Goal: Communication & Community: Share content

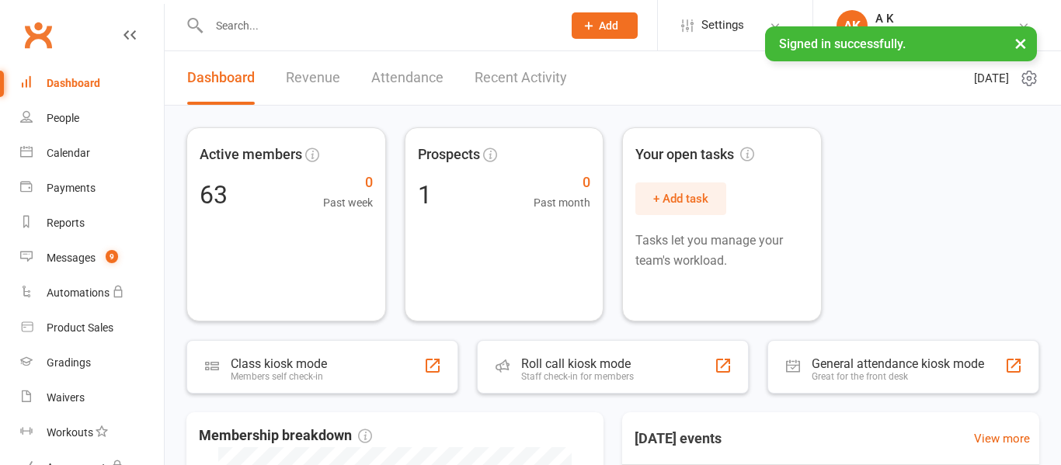
click at [544, 77] on link "Recent Activity" at bounding box center [521, 78] width 92 height 54
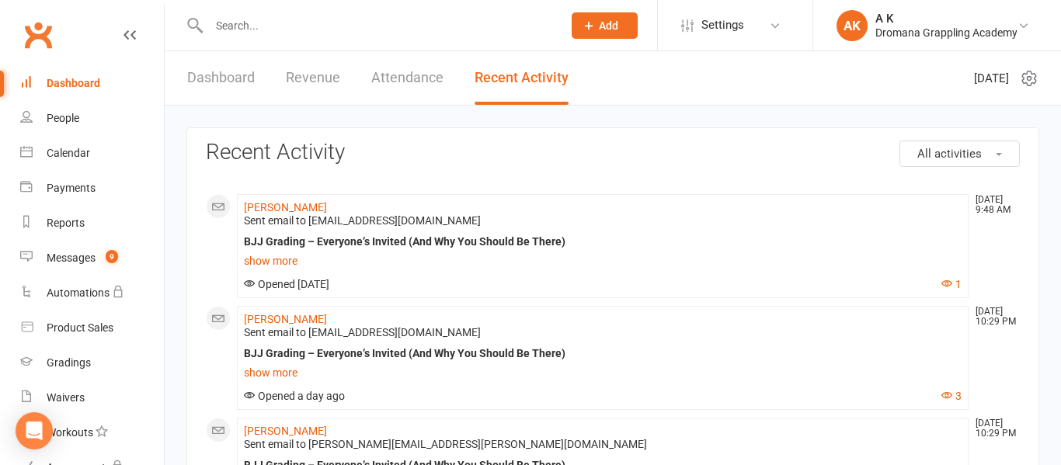
click at [382, 26] on input "text" at bounding box center [377, 26] width 347 height 22
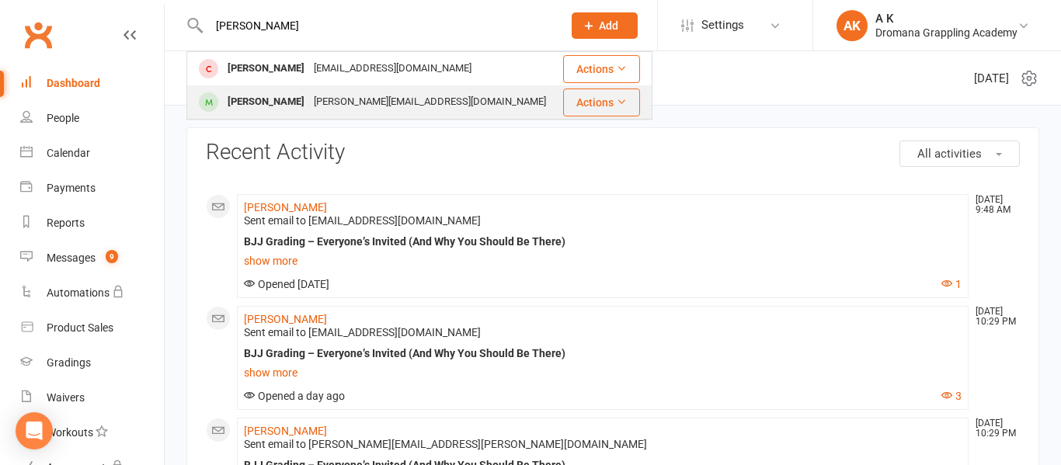
type input "[PERSON_NAME]"
click at [350, 103] on div "[PERSON_NAME][EMAIL_ADDRESS][DOMAIN_NAME]" at bounding box center [430, 102] width 242 height 23
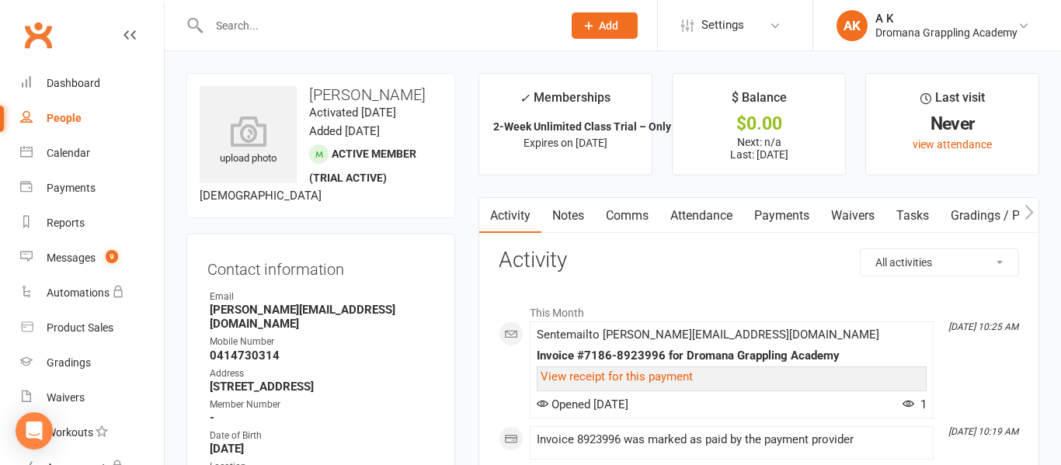
click at [791, 225] on link "Payments" at bounding box center [782, 216] width 77 height 36
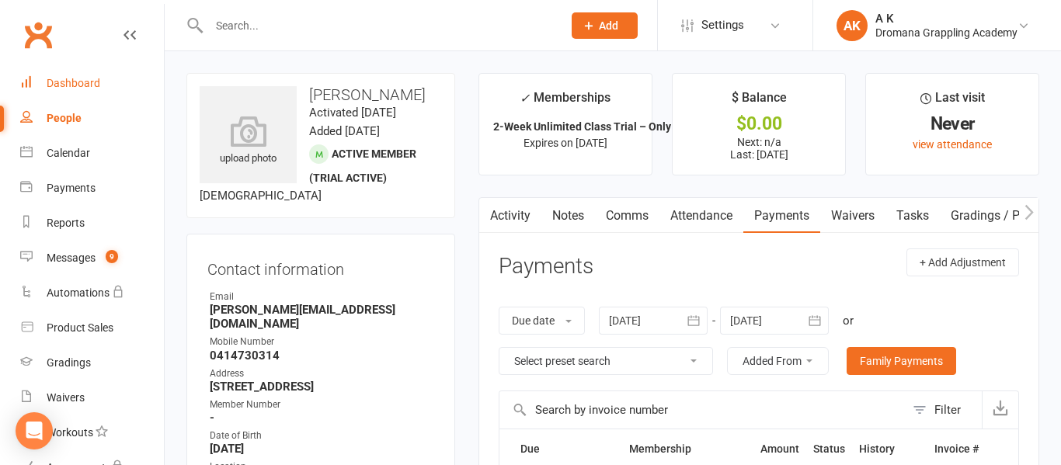
click at [66, 80] on div "Dashboard" at bounding box center [74, 83] width 54 height 12
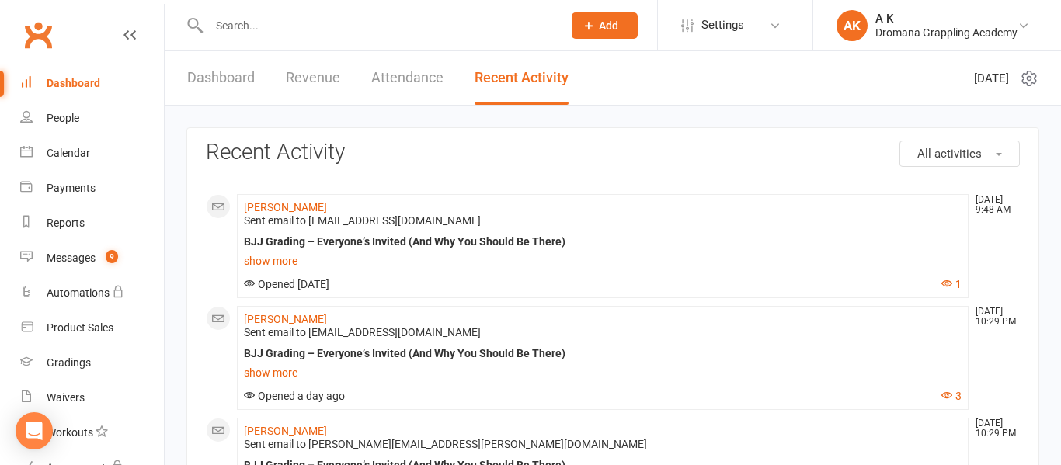
click at [459, 27] on input "text" at bounding box center [377, 26] width 347 height 22
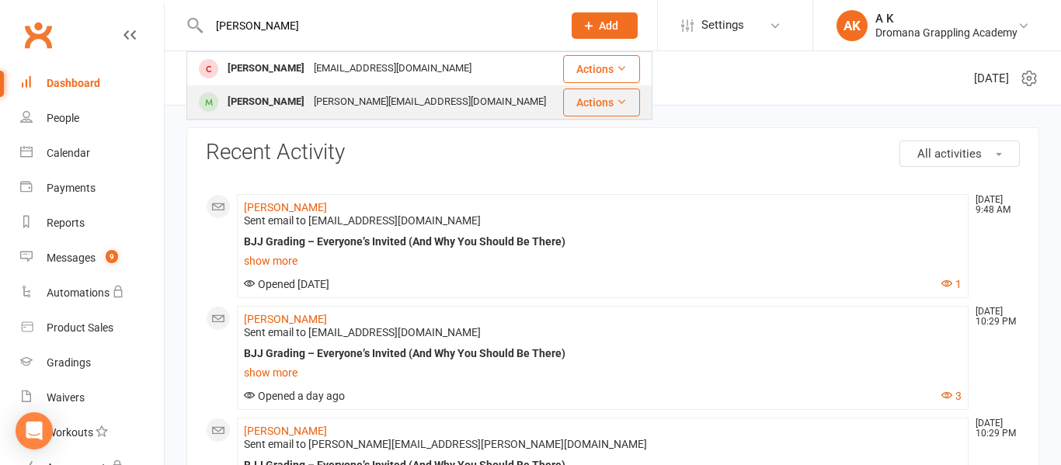
type input "[PERSON_NAME]"
click at [411, 96] on div "[PERSON_NAME][EMAIL_ADDRESS][DOMAIN_NAME]" at bounding box center [430, 102] width 242 height 23
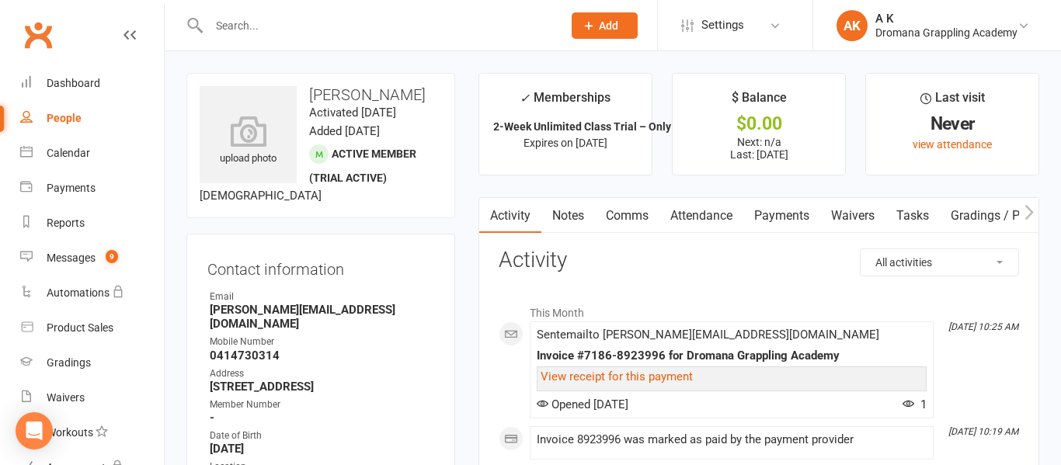
click at [636, 214] on link "Comms" at bounding box center [627, 216] width 64 height 36
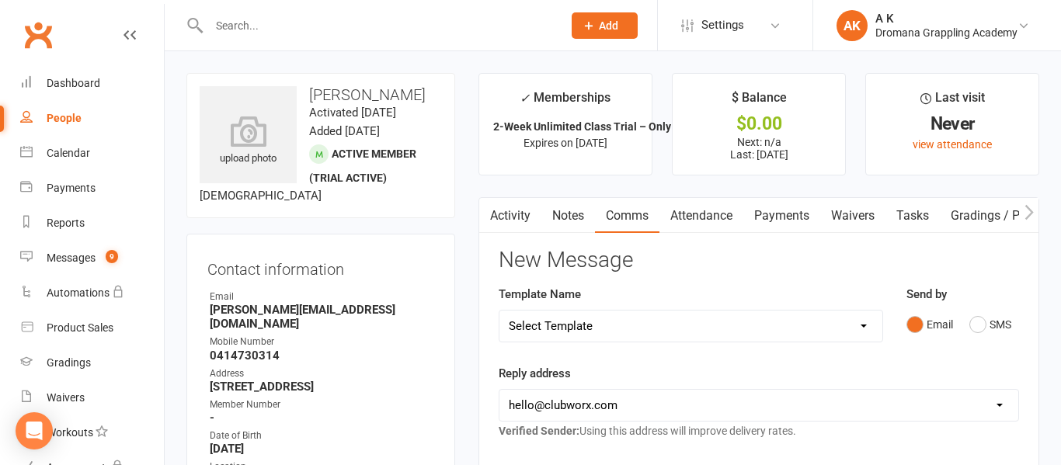
scroll to position [211, 0]
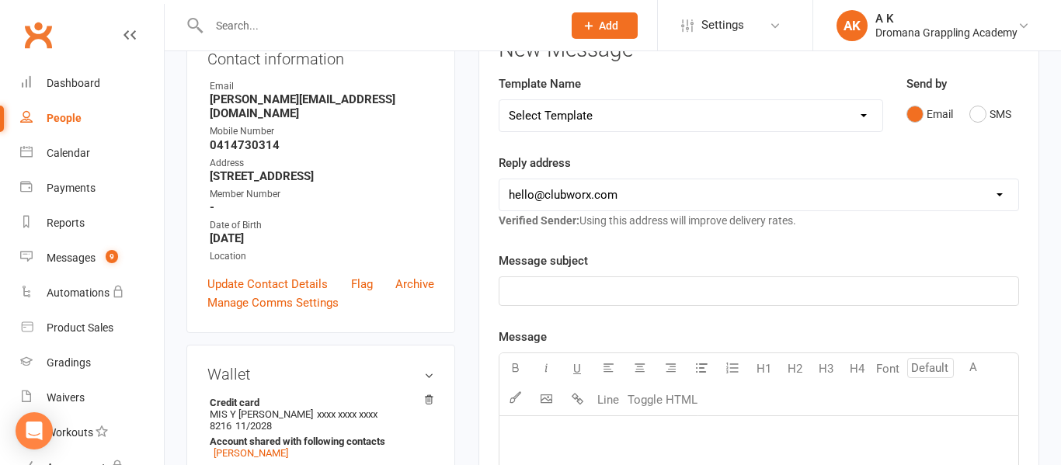
click at [606, 292] on p "﻿" at bounding box center [759, 291] width 500 height 19
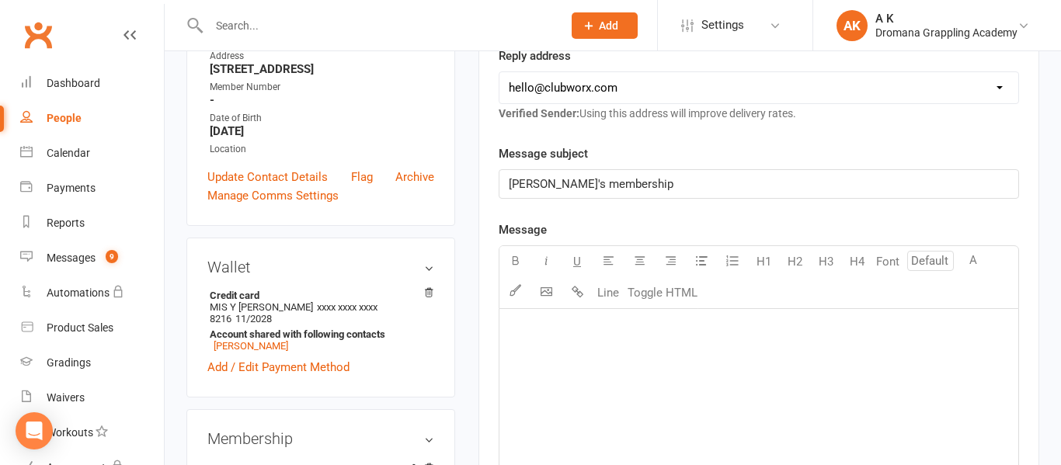
scroll to position [320, 0]
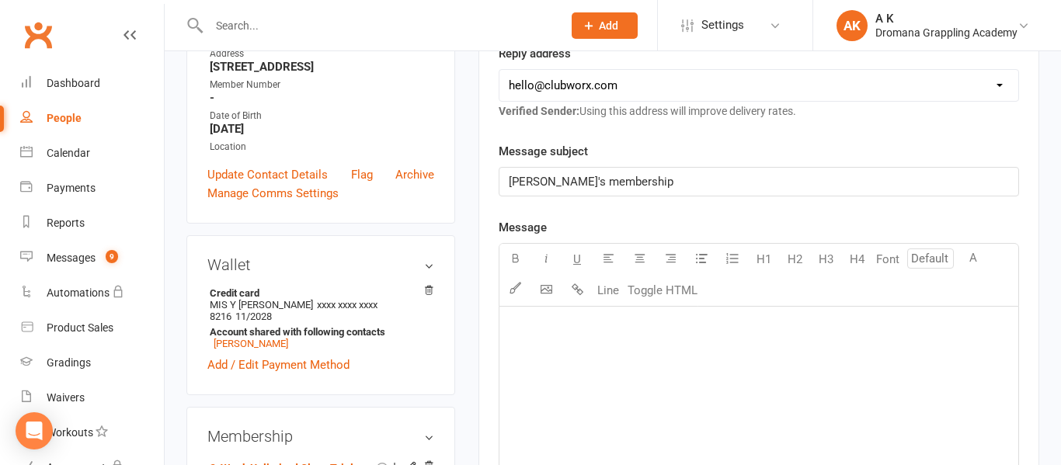
click at [562, 350] on div "﻿" at bounding box center [759, 423] width 519 height 233
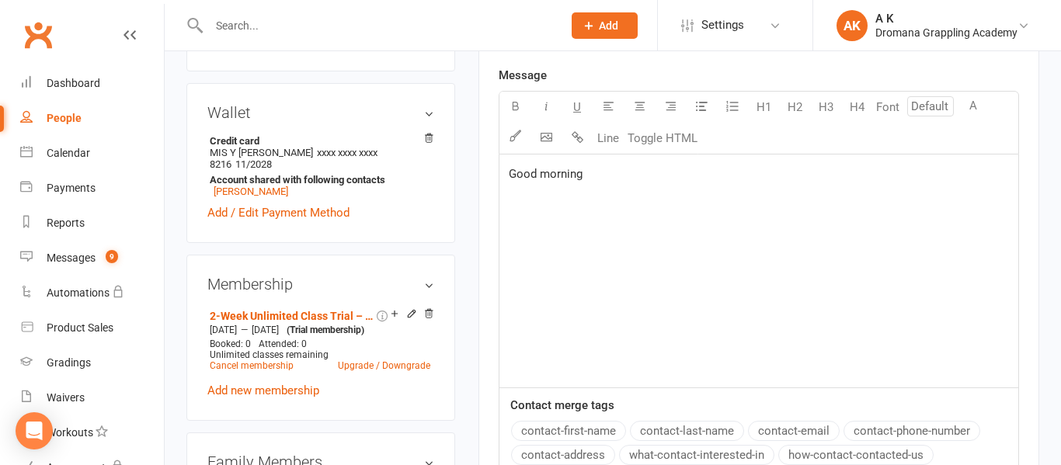
scroll to position [475, 0]
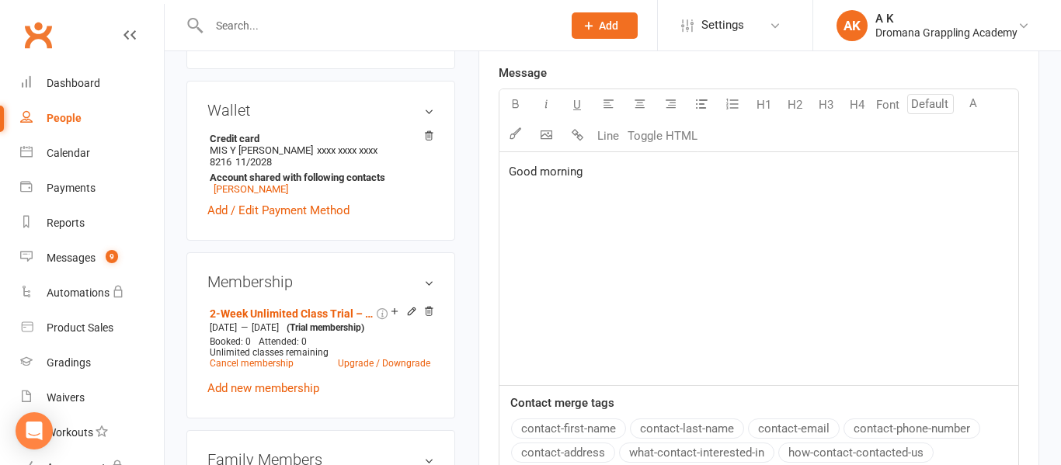
click at [549, 425] on button "contact-first-name" at bounding box center [568, 429] width 115 height 20
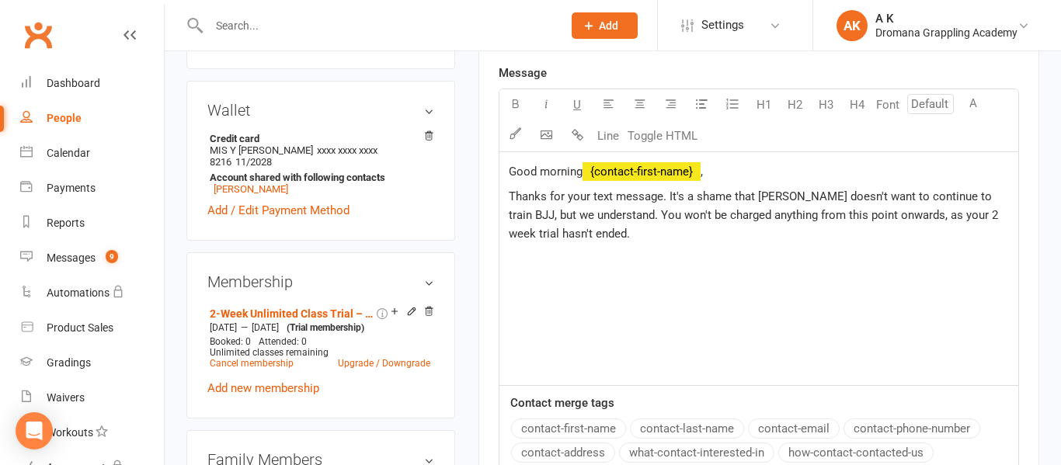
drag, startPoint x: 876, startPoint y: 218, endPoint x: 892, endPoint y: 242, distance: 29.1
click at [892, 242] on p "Thanks for your text message. It's a shame that [PERSON_NAME] doesn't want to c…" at bounding box center [759, 215] width 500 height 56
drag, startPoint x: 880, startPoint y: 219, endPoint x: 894, endPoint y: 229, distance: 17.3
click at [894, 229] on p "Thanks for your text message. It's a shame that [PERSON_NAME] doesn't want to c…" at bounding box center [759, 215] width 500 height 56
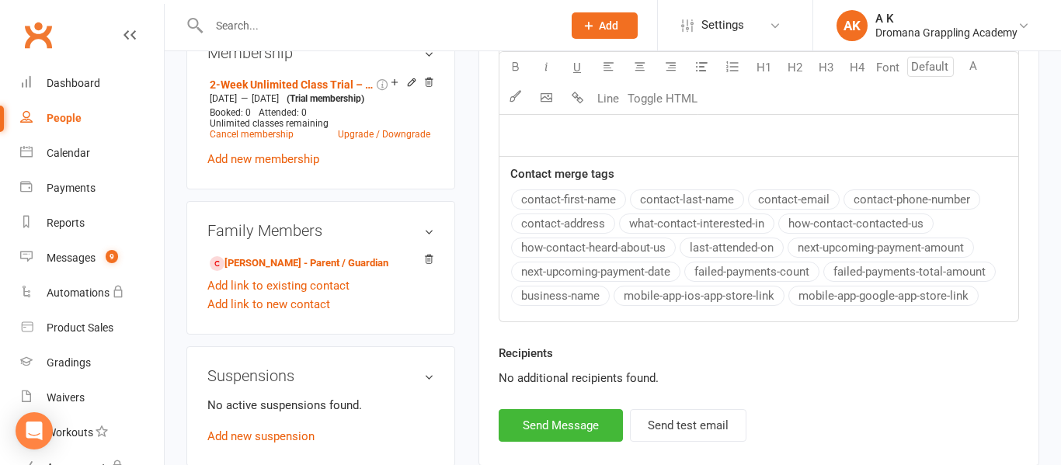
scroll to position [705, 0]
click at [588, 421] on button "Send Message" at bounding box center [561, 425] width 124 height 33
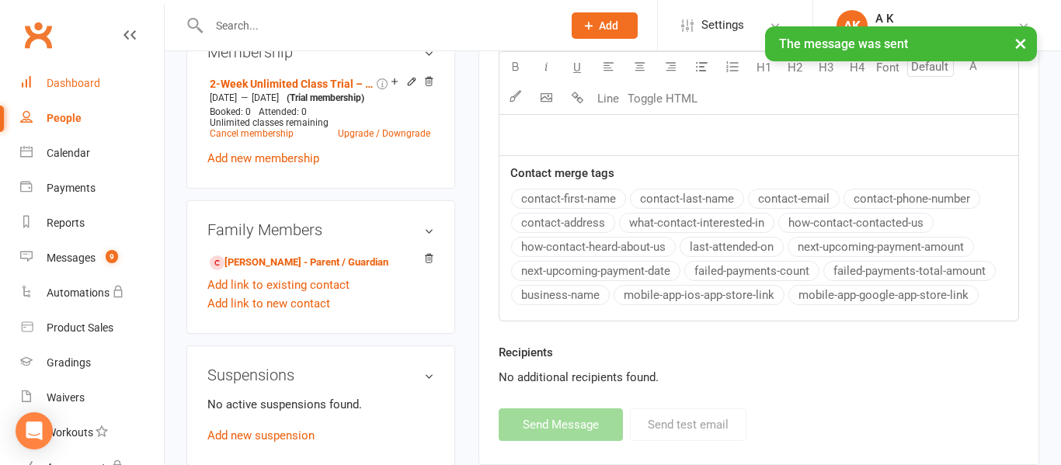
click at [64, 86] on div "Dashboard" at bounding box center [74, 83] width 54 height 12
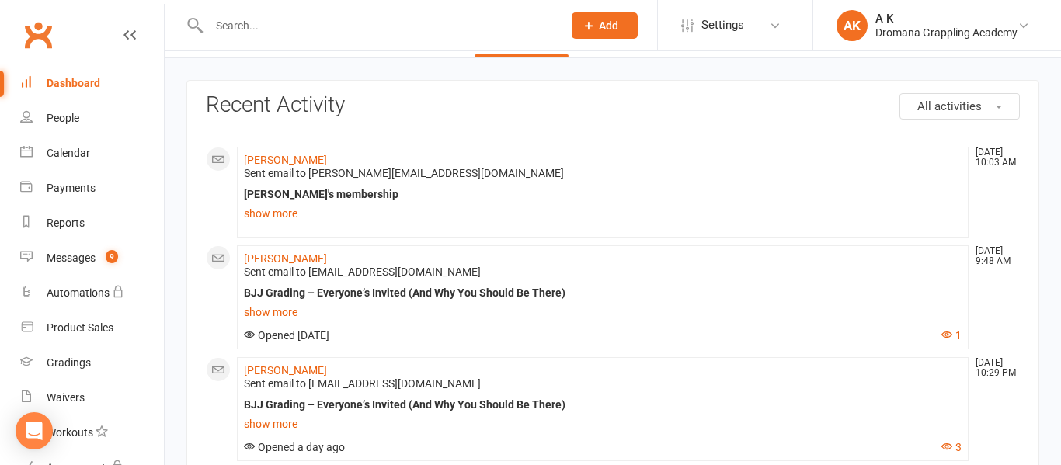
scroll to position [53, 0]
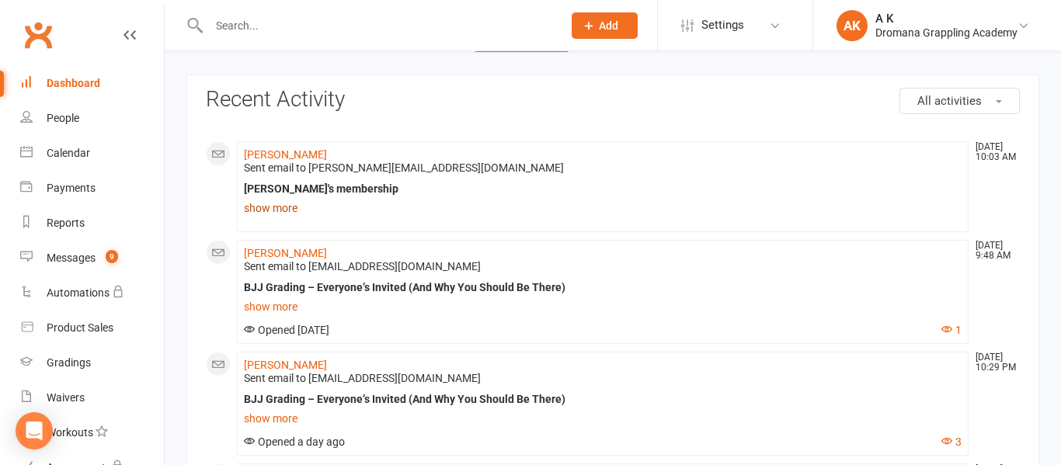
click at [270, 208] on link "show more" at bounding box center [603, 208] width 718 height 22
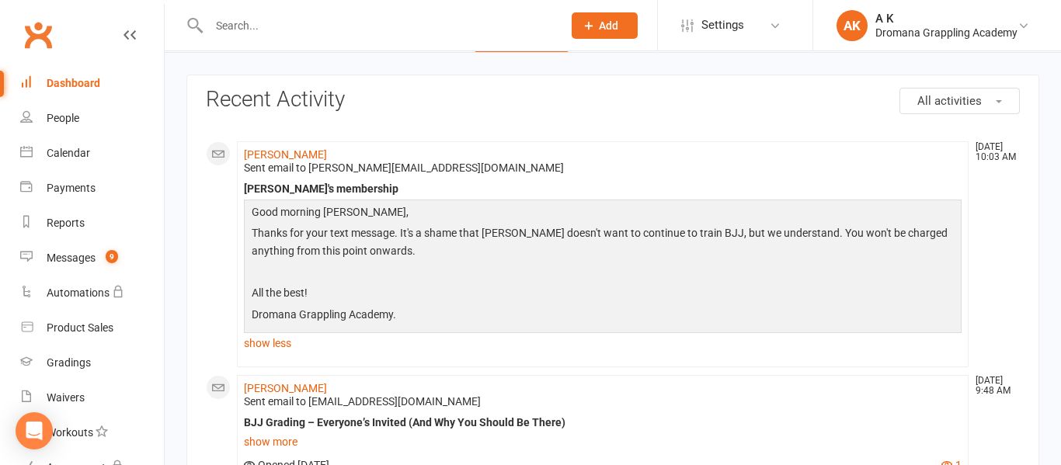
scroll to position [0, 0]
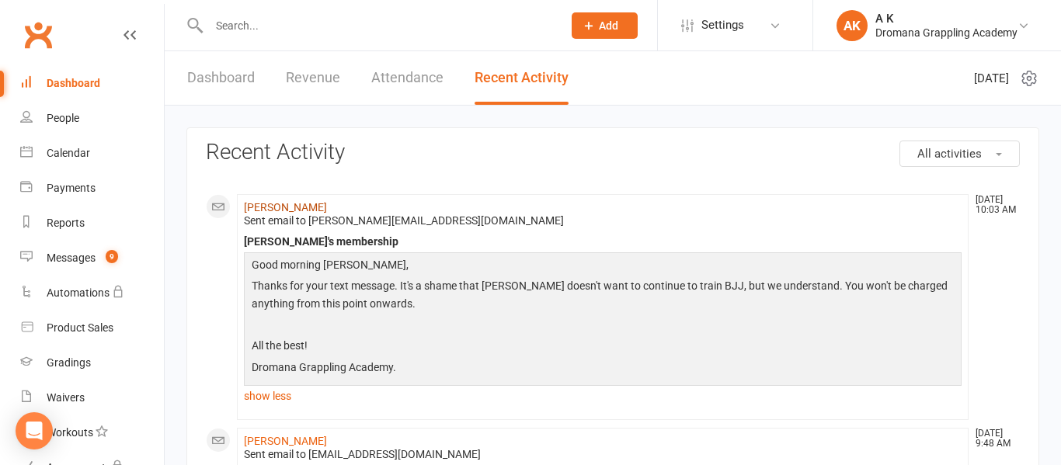
click at [298, 210] on link "[PERSON_NAME]" at bounding box center [285, 207] width 83 height 12
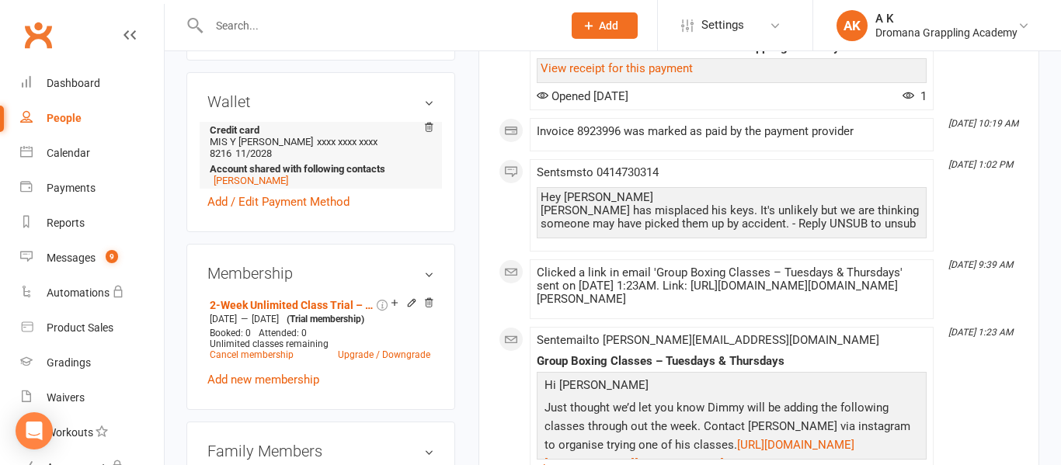
scroll to position [486, 0]
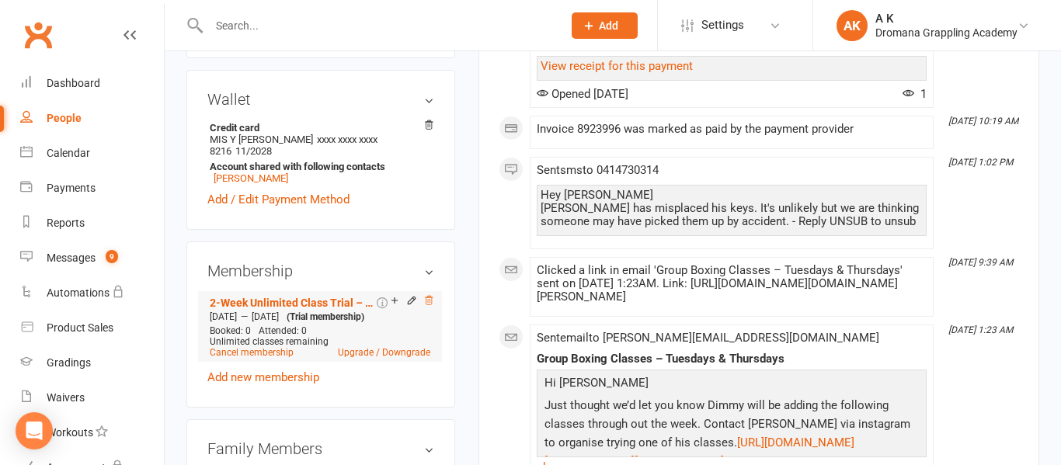
click at [429, 305] on icon at bounding box center [429, 301] width 8 height 9
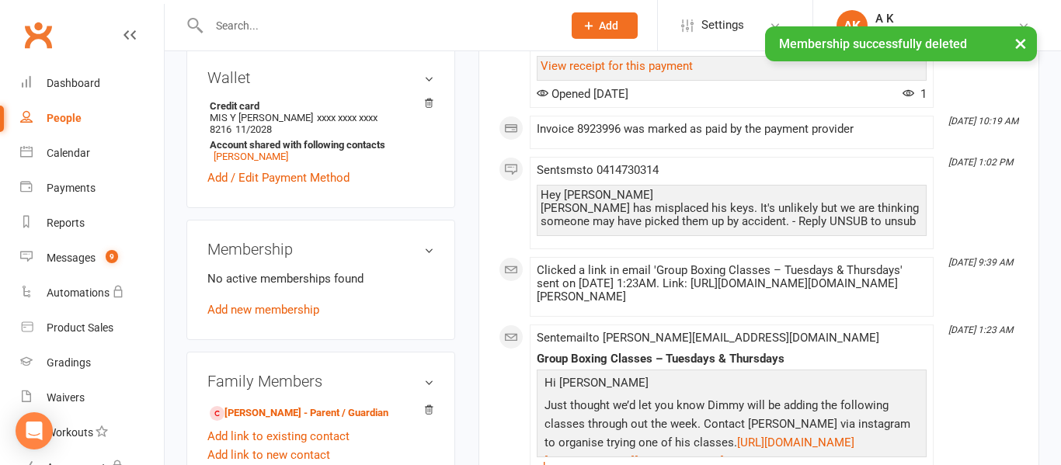
scroll to position [460, 0]
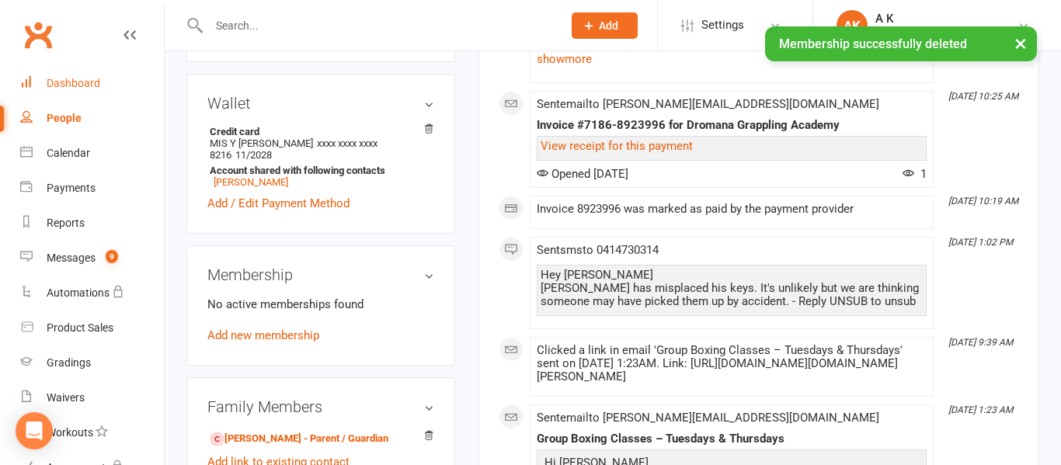
click at [57, 80] on div "Dashboard" at bounding box center [74, 83] width 54 height 12
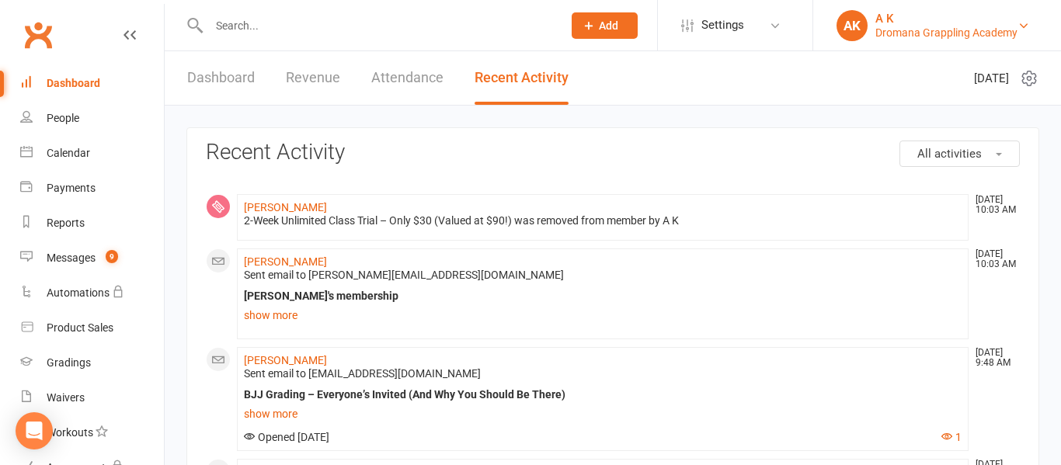
click at [910, 23] on div "A K" at bounding box center [947, 19] width 142 height 14
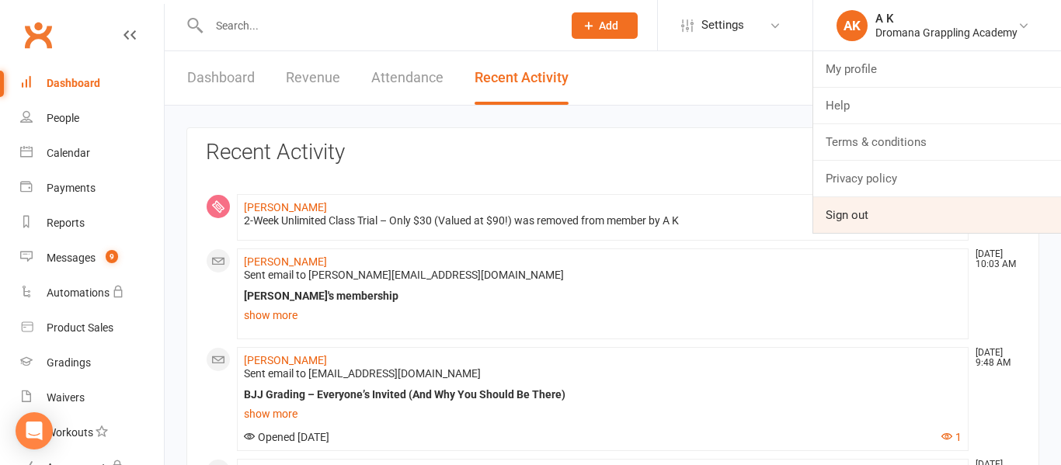
click at [870, 212] on link "Sign out" at bounding box center [938, 215] width 248 height 36
